Goal: Find specific page/section: Find specific page/section

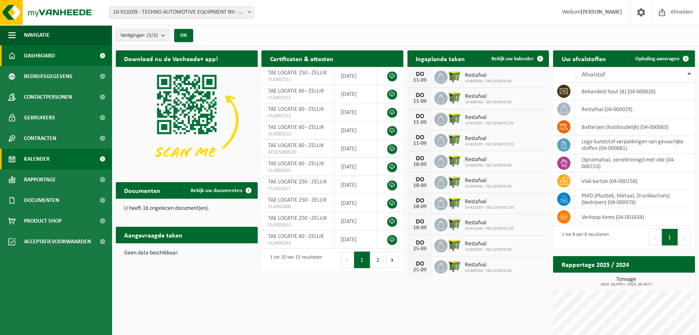
click at [58, 159] on link "Kalender" at bounding box center [56, 159] width 112 height 21
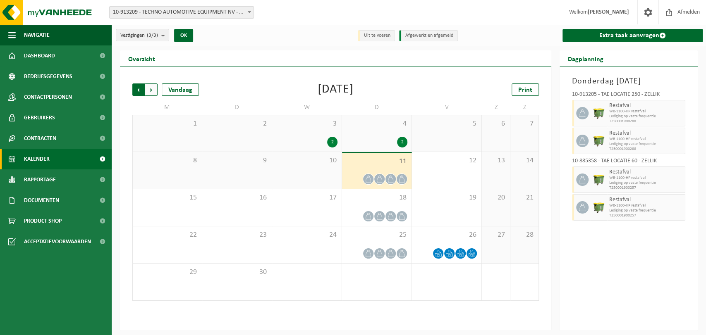
click at [155, 91] on span "Volgende" at bounding box center [151, 90] width 12 height 12
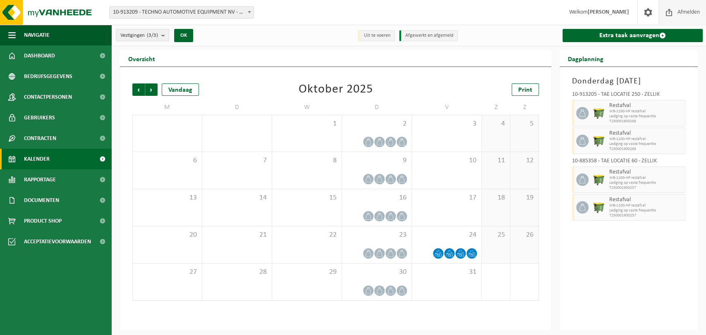
click at [684, 12] on span "Afmelden" at bounding box center [688, 12] width 26 height 24
